Goal: Task Accomplishment & Management: Manage account settings

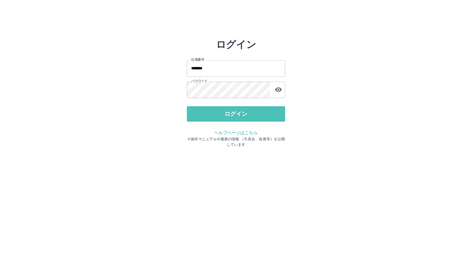
click at [218, 114] on button "ログイン" at bounding box center [236, 113] width 98 height 15
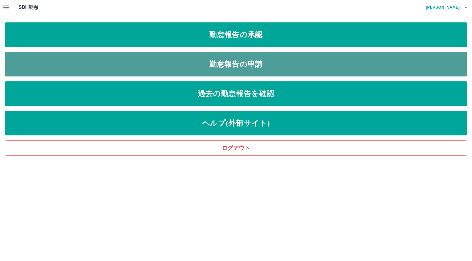
click at [254, 64] on link "勤怠報告の申請" at bounding box center [236, 64] width 463 height 25
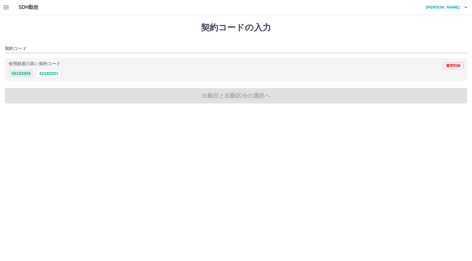
click at [27, 73] on button "42182004" at bounding box center [21, 73] width 25 height 7
type input "********"
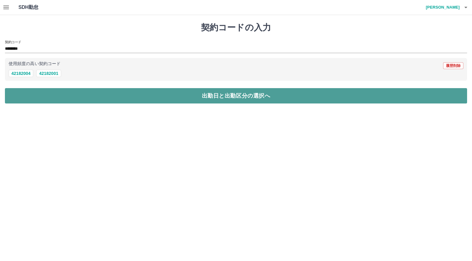
click at [27, 91] on button "出勤日と出勤区分の選択へ" at bounding box center [236, 95] width 463 height 15
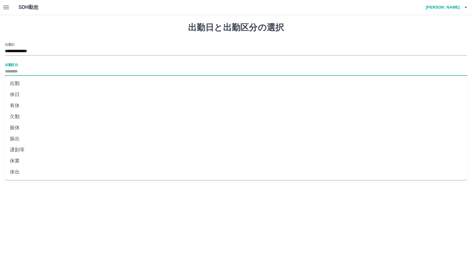
click at [22, 71] on input "出勤区分" at bounding box center [236, 72] width 463 height 8
click at [21, 85] on li "出勤" at bounding box center [236, 83] width 463 height 11
type input "**"
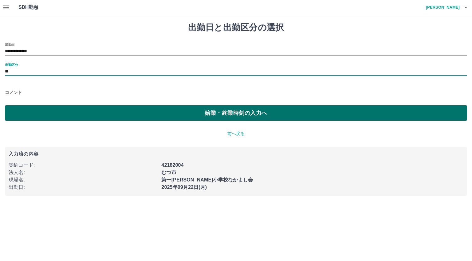
click at [27, 111] on button "始業・終業時刻の入力へ" at bounding box center [236, 113] width 463 height 15
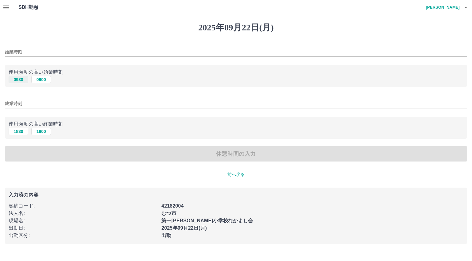
click at [19, 80] on button "0930" at bounding box center [19, 79] width 20 height 7
type input "****"
click at [17, 131] on button "1830" at bounding box center [19, 131] width 20 height 7
type input "****"
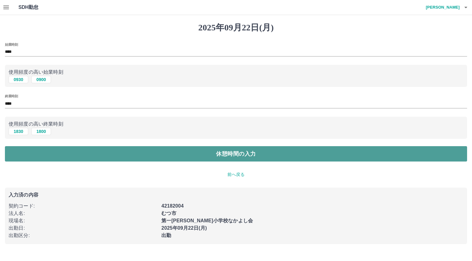
click at [21, 154] on button "休憩時間の入力" at bounding box center [236, 153] width 463 height 15
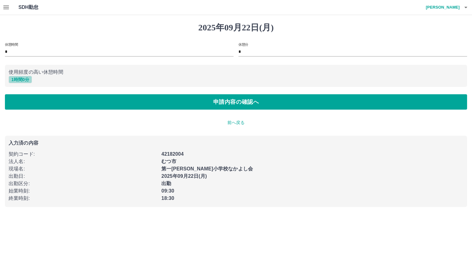
click at [19, 80] on button "1 時間 0 分" at bounding box center [20, 79] width 23 height 7
type input "*"
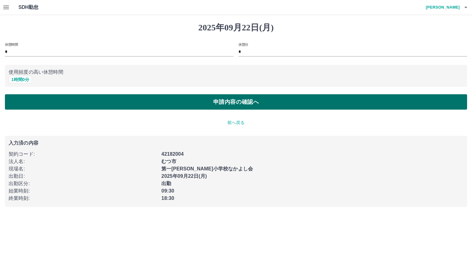
click at [22, 101] on button "申請内容の確認へ" at bounding box center [236, 101] width 463 height 15
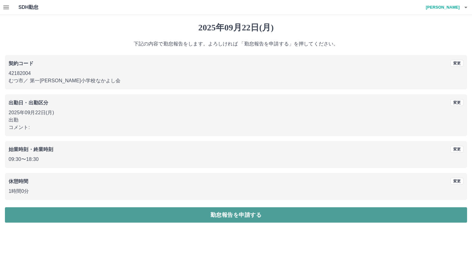
click at [52, 219] on button "勤怠報告を申請する" at bounding box center [236, 215] width 463 height 15
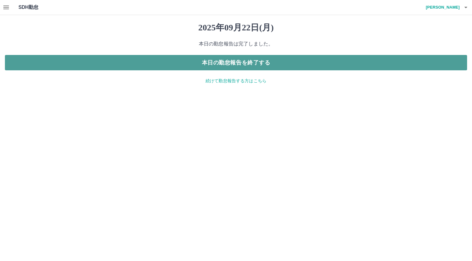
click at [207, 61] on button "本日の勤怠報告を終了する" at bounding box center [236, 62] width 463 height 15
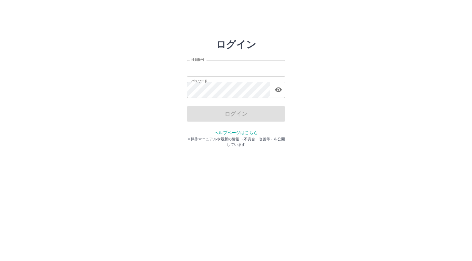
type input "*******"
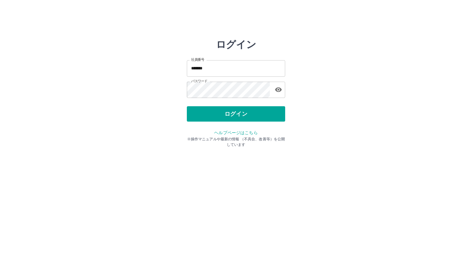
click at [204, 117] on div "ログイン" at bounding box center [236, 113] width 98 height 15
click at [204, 117] on button "ログイン" at bounding box center [236, 113] width 98 height 15
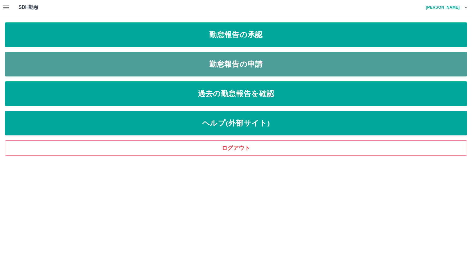
click at [157, 65] on link "勤怠報告の申請" at bounding box center [236, 64] width 463 height 25
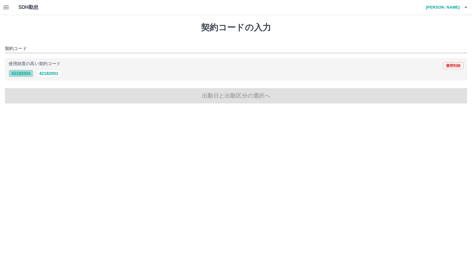
click at [26, 72] on button "42182004" at bounding box center [21, 73] width 25 height 7
type input "********"
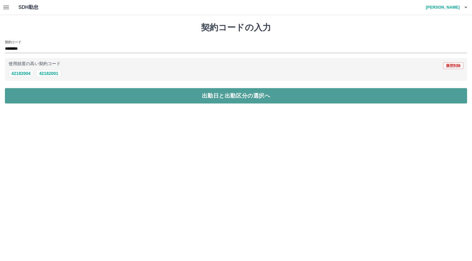
click at [30, 98] on button "出勤日と出勤区分の選択へ" at bounding box center [236, 95] width 463 height 15
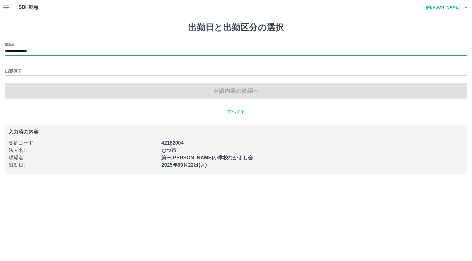
click at [46, 50] on input "**********" at bounding box center [236, 52] width 463 height 8
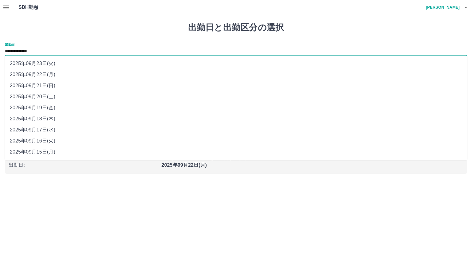
click at [59, 64] on li "2025年09月23日(火)" at bounding box center [236, 63] width 463 height 11
type input "**********"
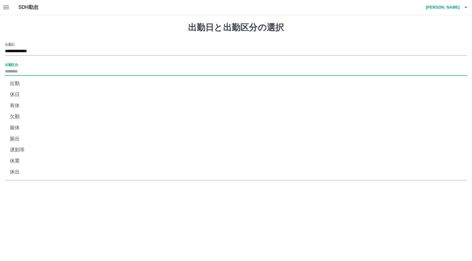
click at [22, 72] on input "出勤区分" at bounding box center [236, 72] width 463 height 8
click at [23, 95] on li "休日" at bounding box center [236, 94] width 463 height 11
type input "**"
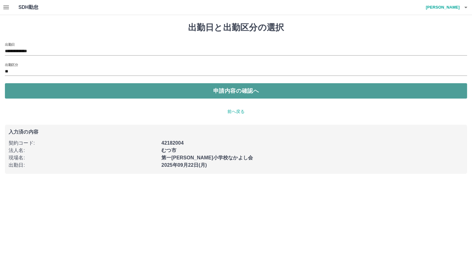
click at [62, 92] on button "申請内容の確認へ" at bounding box center [236, 90] width 463 height 15
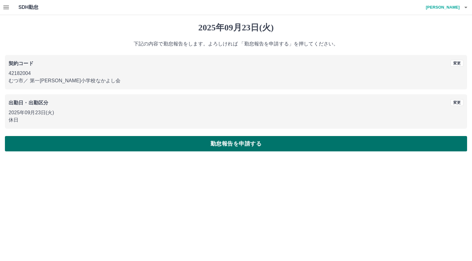
click at [81, 147] on button "勤怠報告を申請する" at bounding box center [236, 143] width 463 height 15
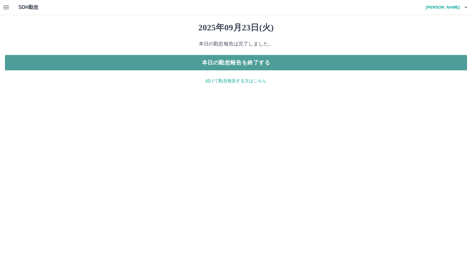
click at [209, 64] on button "本日の勤怠報告を終了する" at bounding box center [236, 62] width 463 height 15
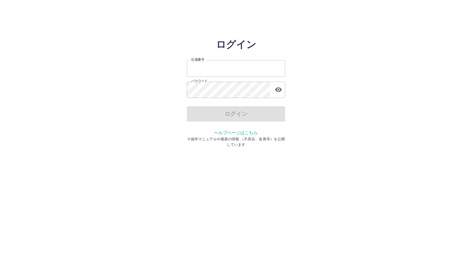
type input "*******"
click at [181, 110] on div "ログイン 社員番号 ******* 社員番号 パスワード パスワード ログイン ヘルプページはこちら ※操作マニュアルや最新の情報 （不具合、改善等）を公開し…" at bounding box center [236, 88] width 369 height 98
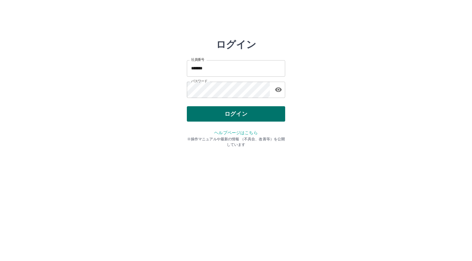
click at [196, 113] on button "ログイン" at bounding box center [236, 113] width 98 height 15
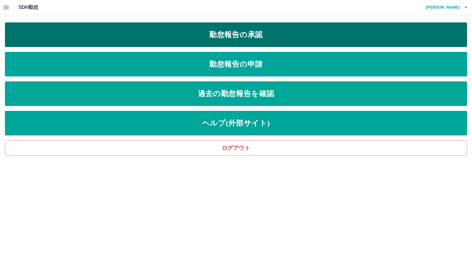
click at [159, 36] on link "勤怠報告の承認" at bounding box center [236, 34] width 463 height 25
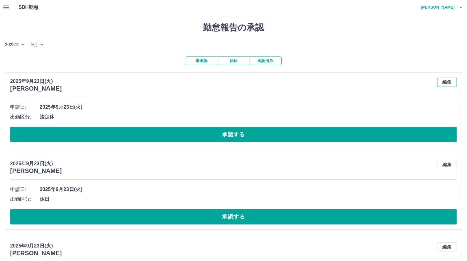
click at [452, 83] on button "編集" at bounding box center [447, 82] width 20 height 9
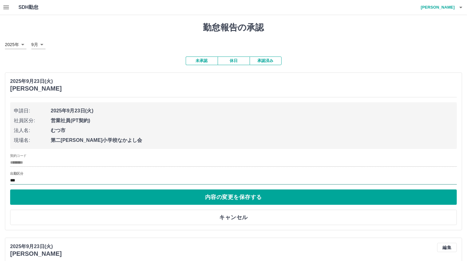
click at [26, 182] on input "***" at bounding box center [233, 181] width 447 height 8
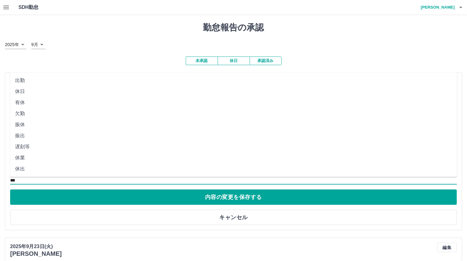
click at [32, 92] on li "休日" at bounding box center [233, 91] width 447 height 11
type input "**"
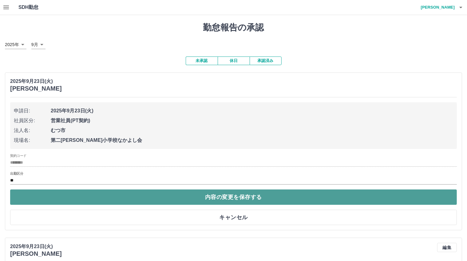
click at [229, 198] on button "内容の変更を保存する" at bounding box center [233, 197] width 447 height 15
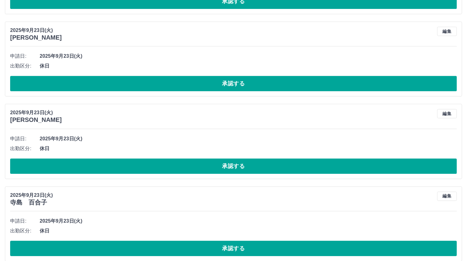
scroll to position [1893, 0]
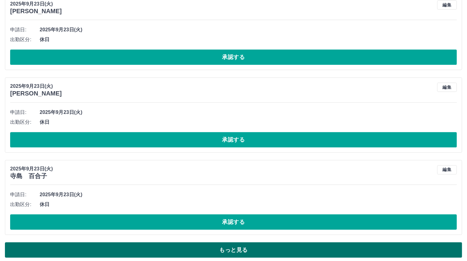
click at [269, 244] on button "もっと見る" at bounding box center [233, 250] width 457 height 15
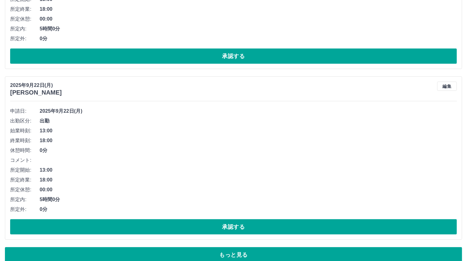
scroll to position [5369, 0]
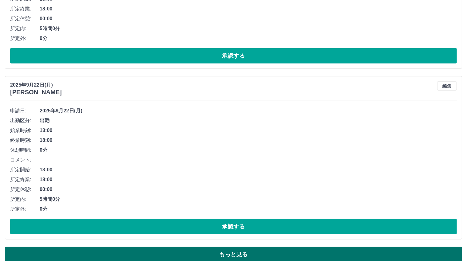
click at [365, 247] on button "もっと見る" at bounding box center [233, 254] width 457 height 15
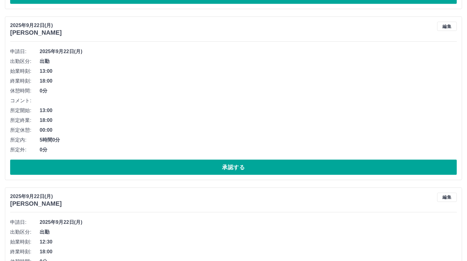
scroll to position [7830, 0]
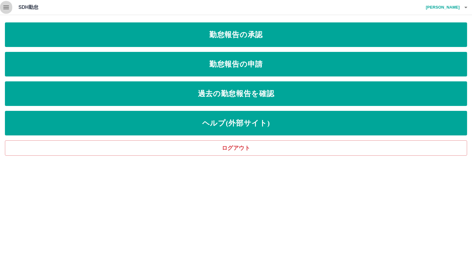
click at [8, 5] on icon "button" at bounding box center [5, 7] width 7 height 7
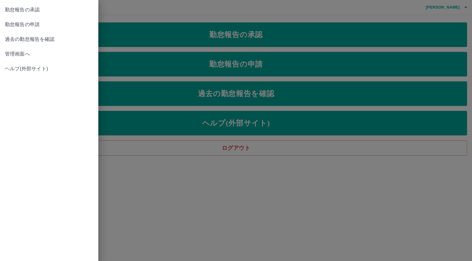
click at [37, 54] on span "管理画面へ" at bounding box center [49, 53] width 89 height 7
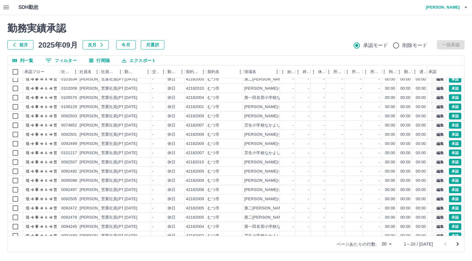
scroll to position [32, 0]
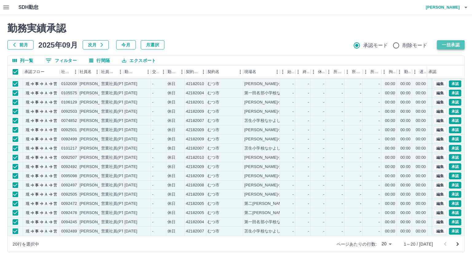
click at [448, 45] on button "一括承認" at bounding box center [451, 44] width 28 height 9
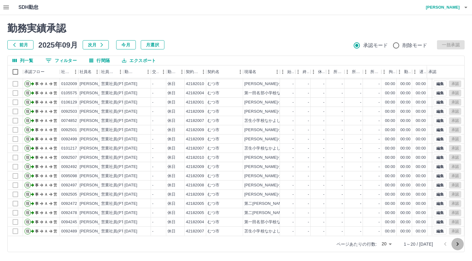
click at [460, 244] on icon "次のページへ" at bounding box center [457, 244] width 7 height 7
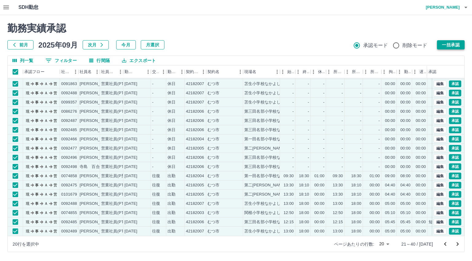
click at [456, 44] on button "一括承認" at bounding box center [451, 44] width 28 height 9
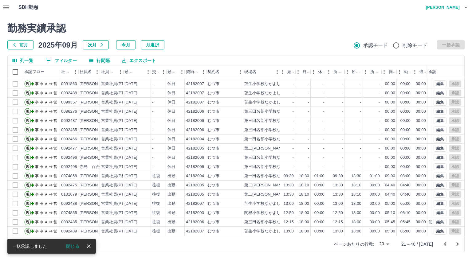
click at [459, 245] on icon "次のページへ" at bounding box center [457, 244] width 7 height 7
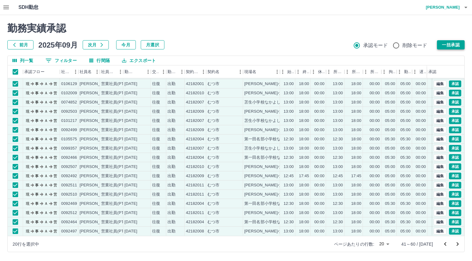
click at [454, 45] on button "一括承認" at bounding box center [451, 44] width 28 height 9
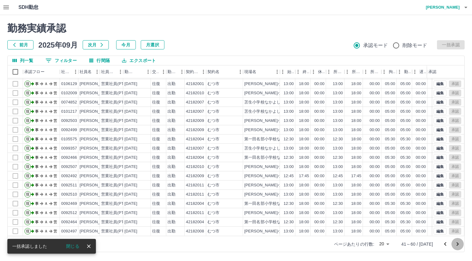
click at [458, 244] on icon "次のページへ" at bounding box center [457, 244] width 7 height 7
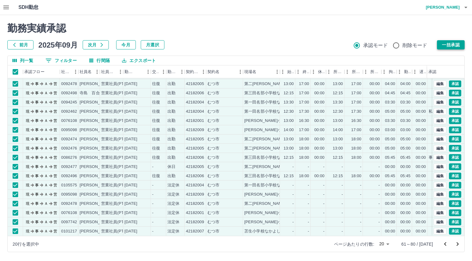
click at [460, 45] on button "一括承認" at bounding box center [451, 44] width 28 height 9
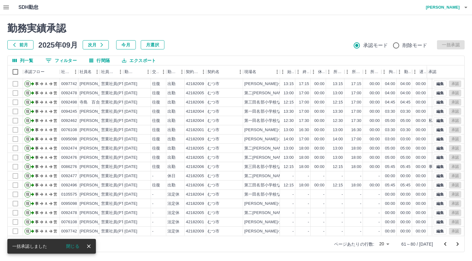
click at [457, 244] on icon "次のページへ" at bounding box center [457, 244] width 7 height 7
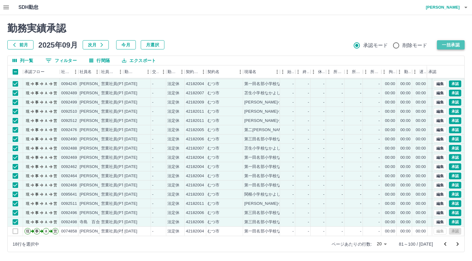
click at [453, 42] on button "一括承認" at bounding box center [451, 44] width 28 height 9
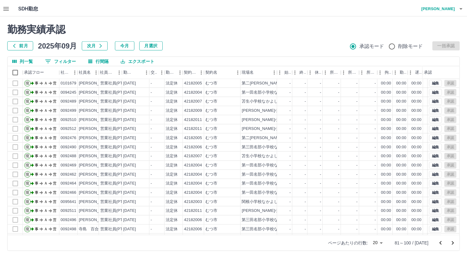
scroll to position [0, 0]
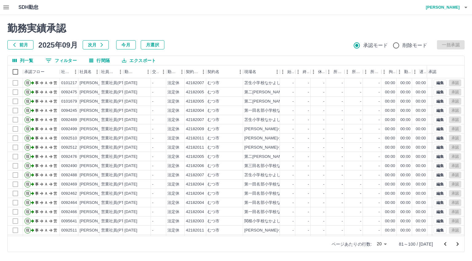
click at [199, 35] on div "勤務実績承認 前月 2025年09月 次月 今月 月選択 承認モード 削除モード 一括承認" at bounding box center [236, 35] width 458 height 27
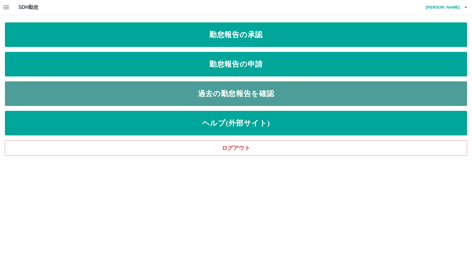
click at [239, 96] on link "過去の勤怠報告を確認" at bounding box center [236, 94] width 463 height 25
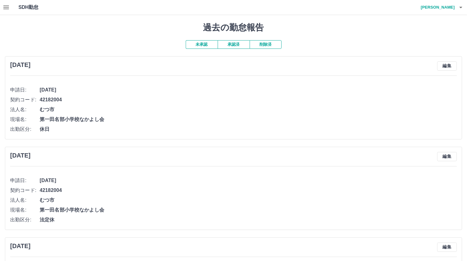
click at [239, 47] on button "承認済" at bounding box center [234, 44] width 32 height 9
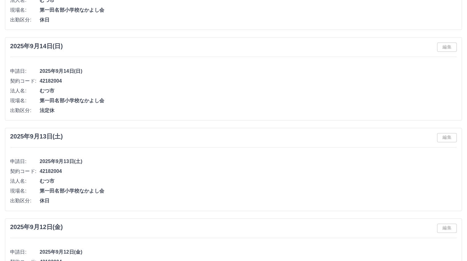
scroll to position [984, 0]
